Goal: Task Accomplishment & Management: Manage account settings

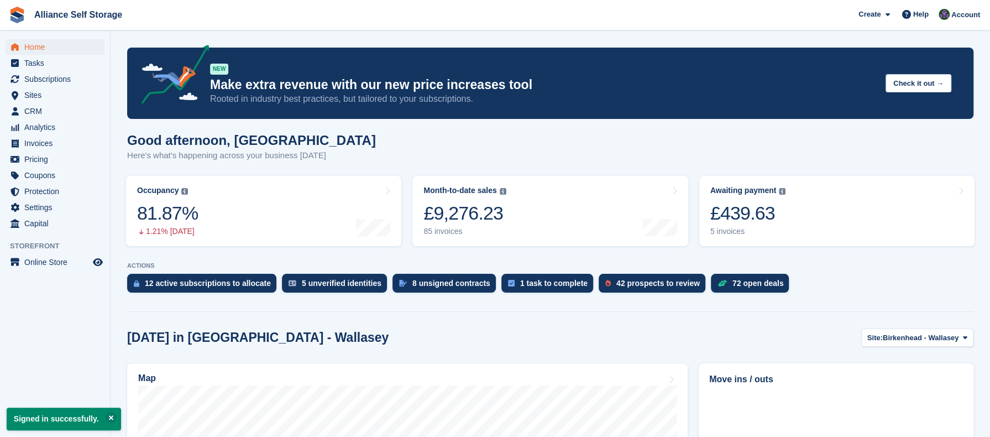
drag, startPoint x: 537, startPoint y: 292, endPoint x: 587, endPoint y: 152, distance: 149.0
click at [587, 152] on div "Good afternoon, Romilly Here's what's happening across your business today" at bounding box center [550, 154] width 846 height 43
click at [56, 142] on span "Invoices" at bounding box center [57, 142] width 66 height 15
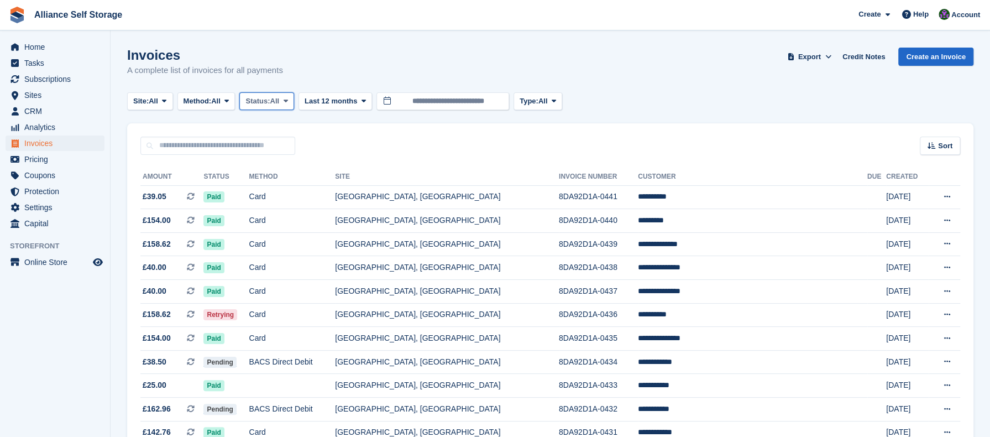
click at [264, 104] on span "Status:" at bounding box center [257, 101] width 24 height 11
click at [284, 185] on link "Open" at bounding box center [292, 187] width 96 height 20
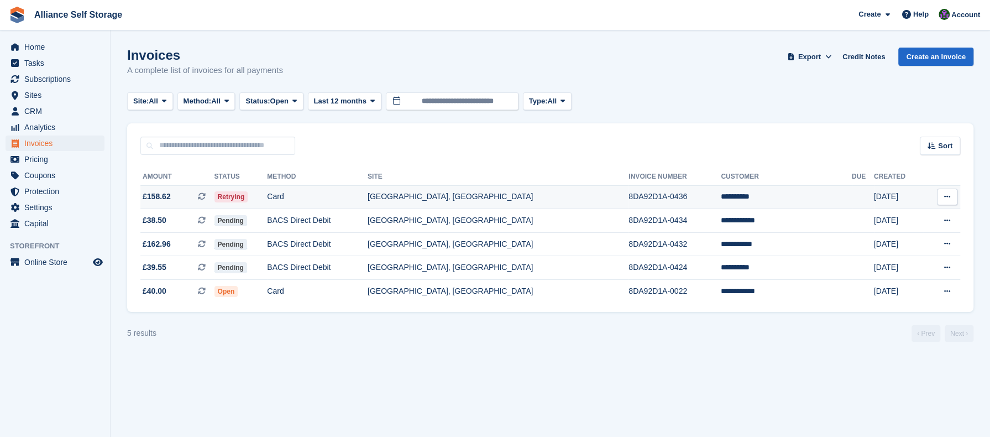
click at [484, 203] on td "[GEOGRAPHIC_DATA], [GEOGRAPHIC_DATA]" at bounding box center [498, 197] width 261 height 24
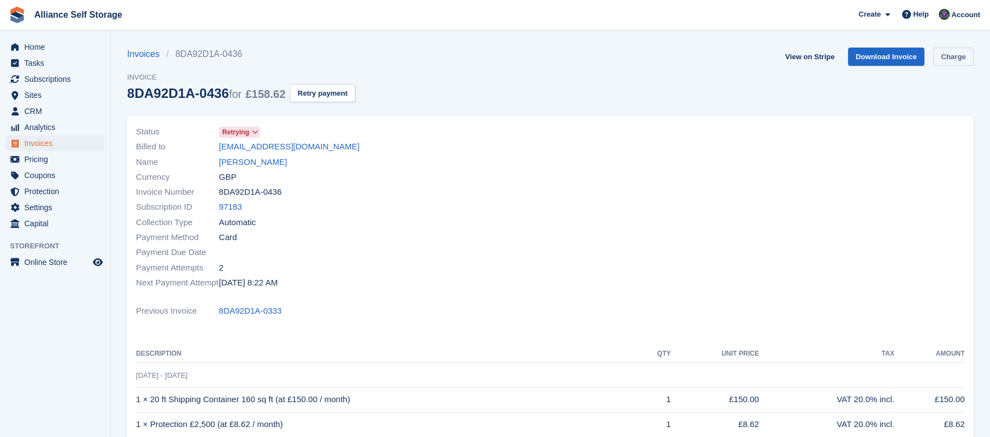
click at [939, 58] on link "Charge" at bounding box center [953, 57] width 40 height 18
